Goal: Task Accomplishment & Management: Manage account settings

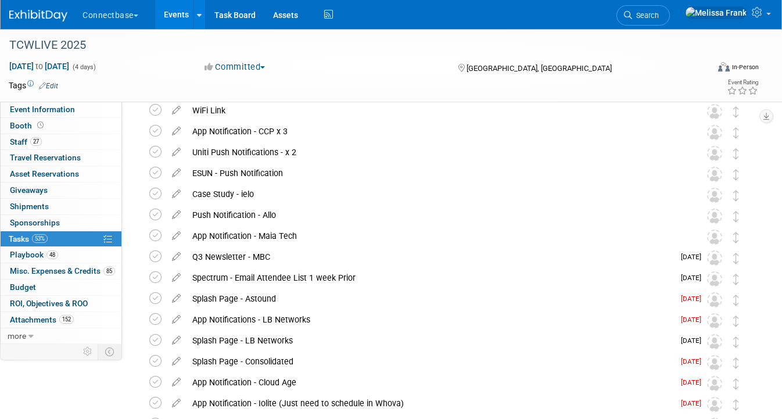
scroll to position [71, 0]
click at [189, 9] on link "Events" at bounding box center [176, 14] width 42 height 29
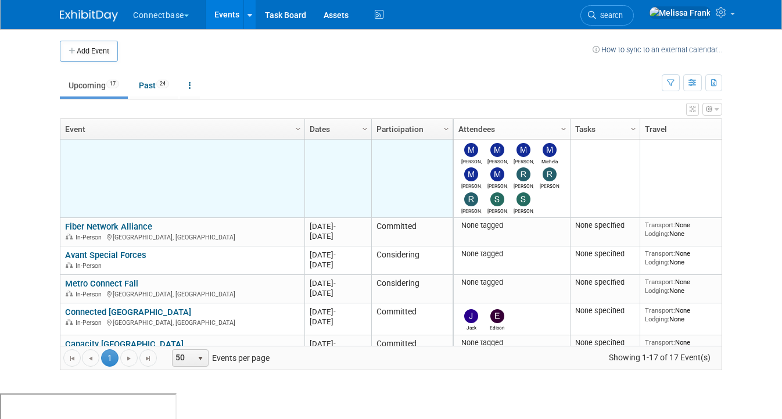
scroll to position [183, 0]
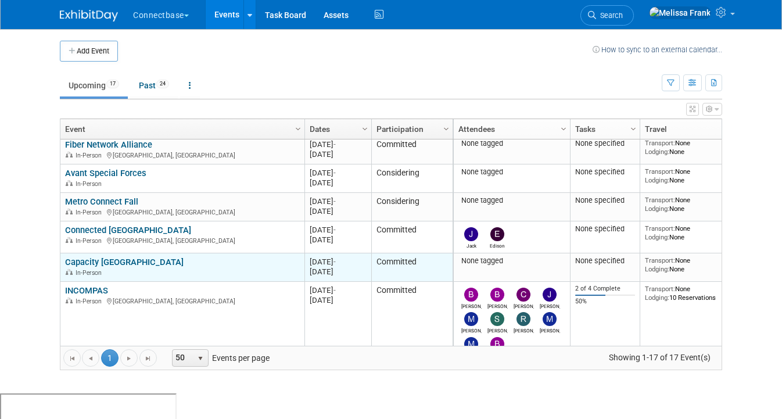
click at [93, 258] on link "Capacity [GEOGRAPHIC_DATA]" at bounding box center [124, 262] width 119 height 10
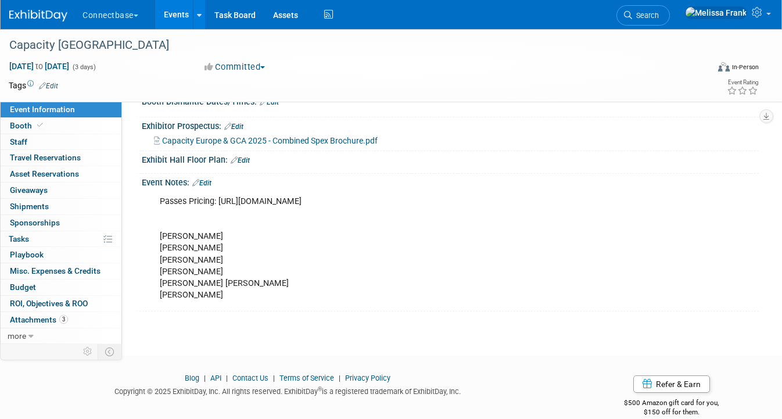
scroll to position [187, 0]
click at [41, 220] on span "Sponsorships 0" at bounding box center [35, 222] width 50 height 9
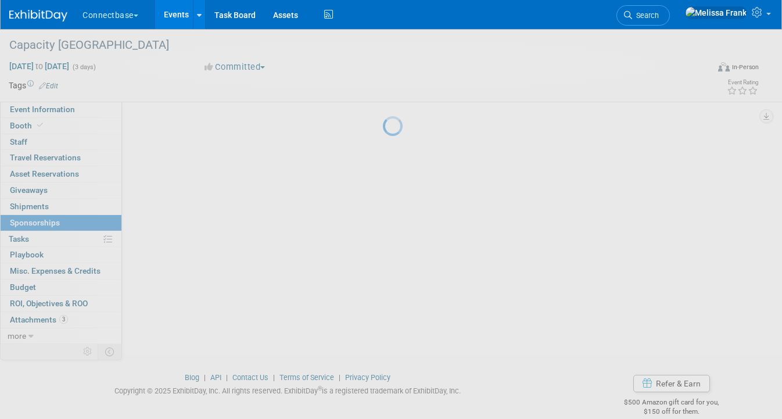
scroll to position [0, 0]
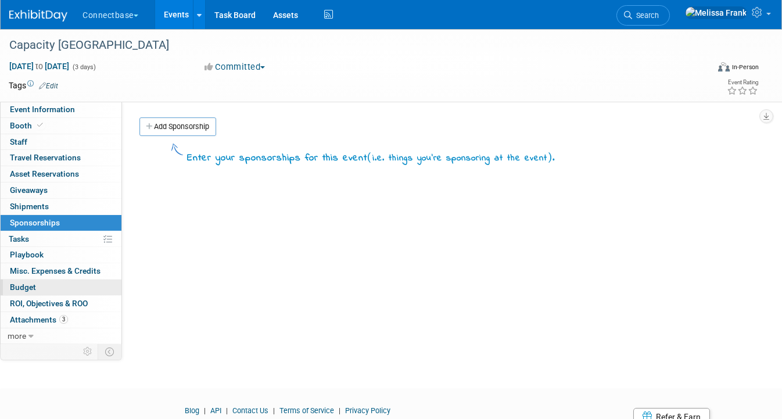
click at [66, 280] on link "Budget" at bounding box center [61, 288] width 121 height 16
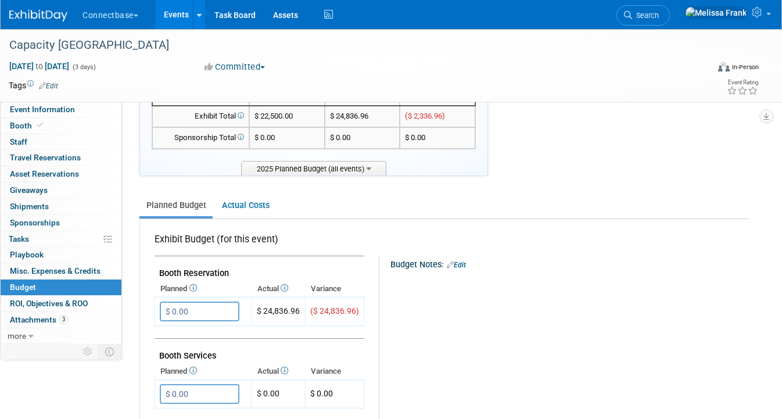
scroll to position [70, 0]
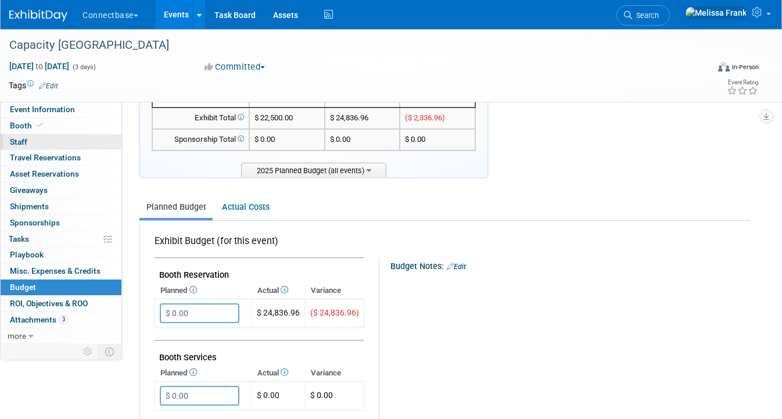
click at [55, 138] on link "0 Staff 0" at bounding box center [61, 142] width 121 height 16
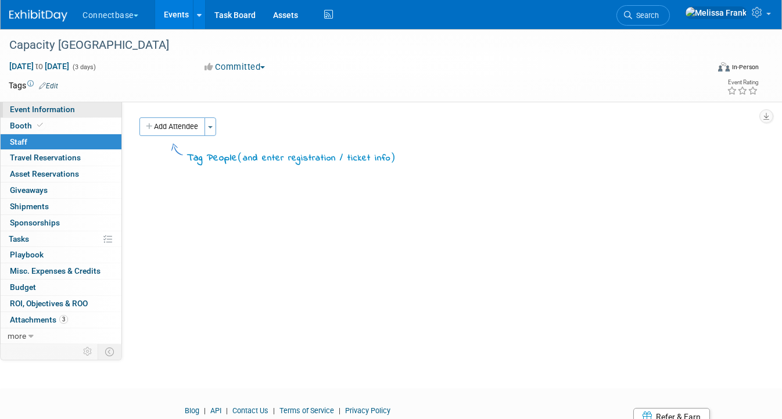
click at [56, 111] on span "Event Information" at bounding box center [42, 109] width 65 height 9
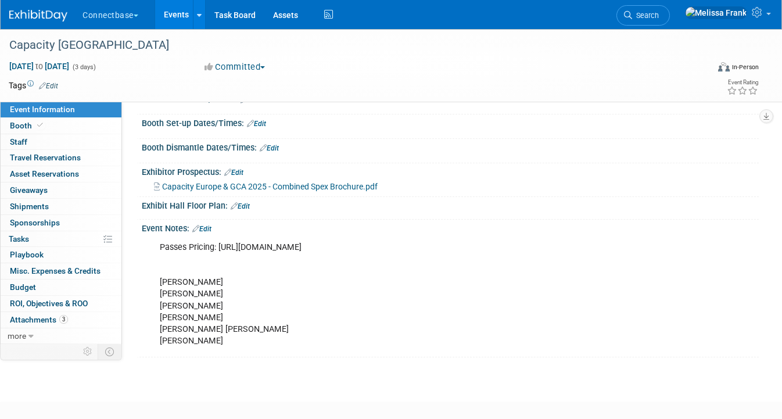
scroll to position [203, 0]
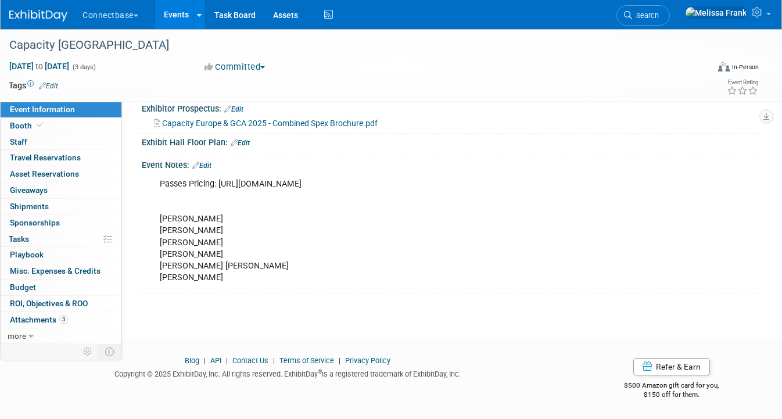
click at [212, 167] on link "Edit" at bounding box center [201, 166] width 19 height 8
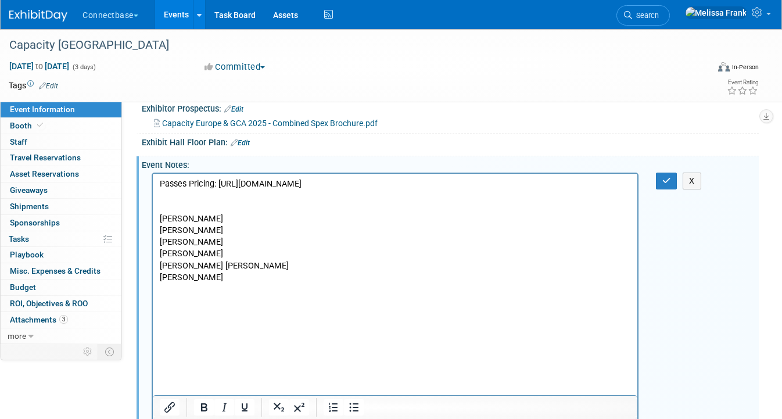
scroll to position [0, 0]
drag, startPoint x: 216, startPoint y: 281, endPoint x: 158, endPoint y: 282, distance: 57.5
click at [158, 282] on html "Passes Pricing: https://event.capacitymedia.com/event/185c8954-0515-4271-8672-4…" at bounding box center [395, 229] width 485 height 110
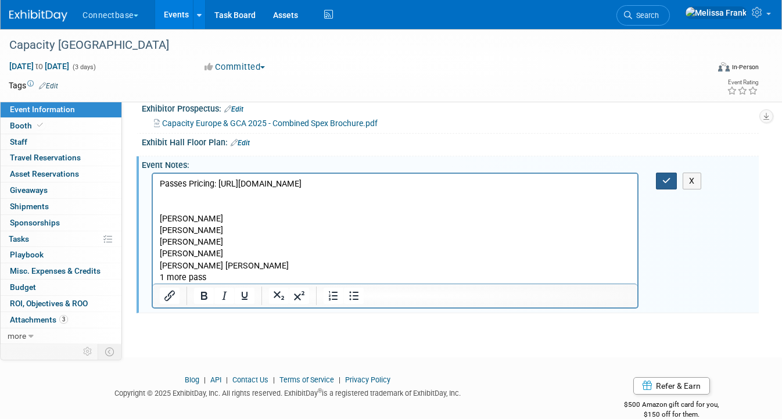
click at [658, 177] on button "button" at bounding box center [667, 181] width 22 height 17
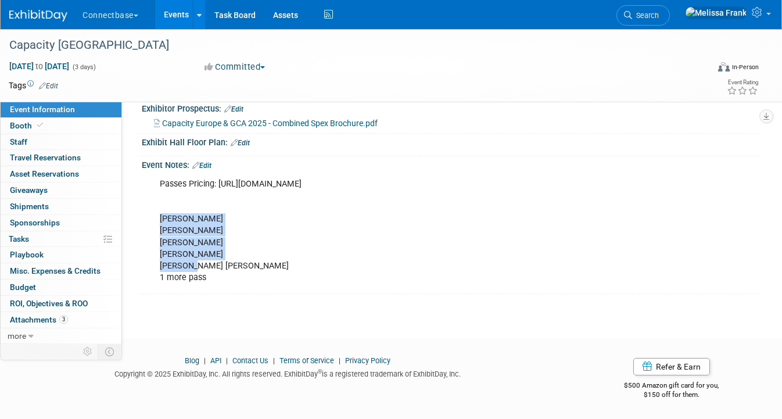
drag, startPoint x: 198, startPoint y: 264, endPoint x: 152, endPoint y: 219, distance: 64.5
click at [152, 219] on div "Passes Pricing: https://event.capacitymedia.com/event/185c8954-0515-4271-8672-4…" at bounding box center [395, 231] width 487 height 117
copy div "James Grant John Giblin Jack Davey Ben Edmond Mary Ann"
